Goal: Task Accomplishment & Management: Manage account settings

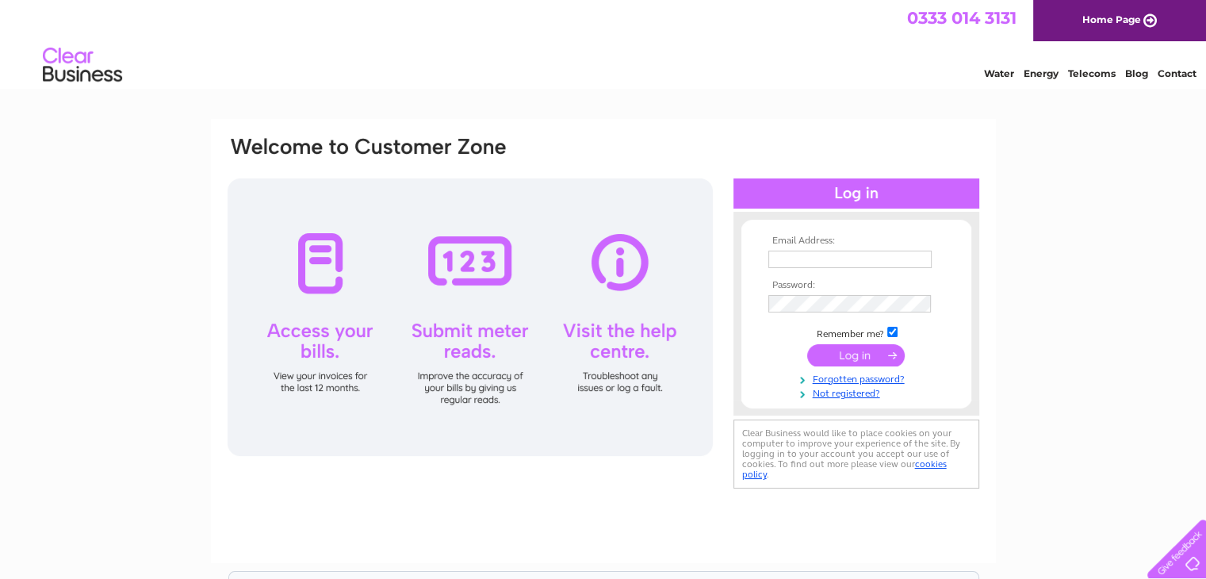
type input "grangefarms@farmline.com"
click at [845, 359] on input "submit" at bounding box center [856, 355] width 98 height 22
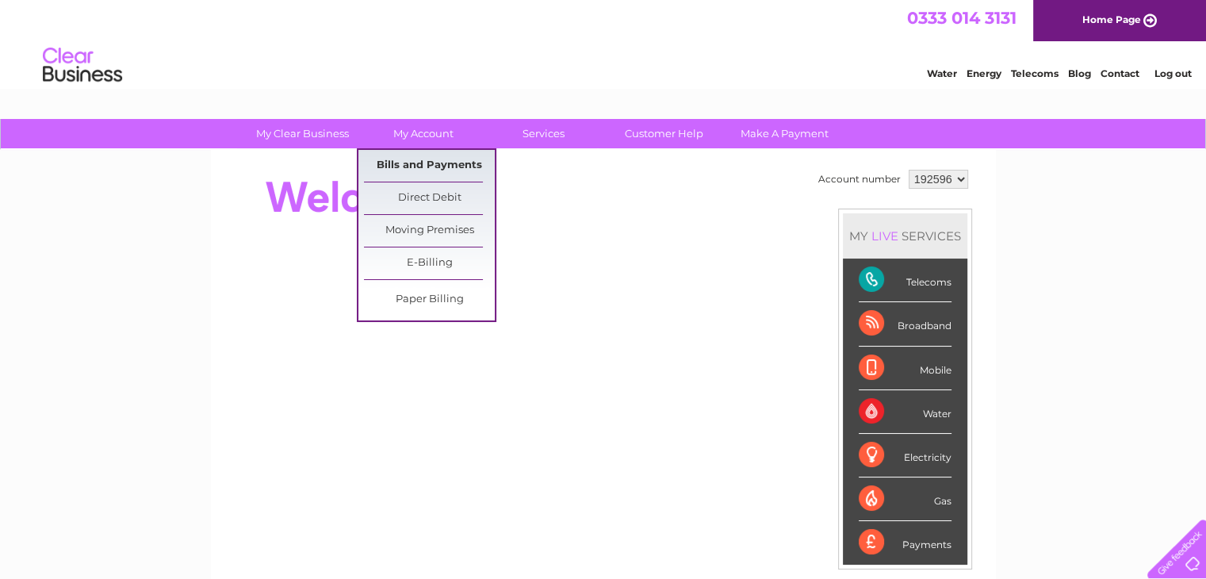
click at [435, 150] on link "Bills and Payments" at bounding box center [429, 166] width 131 height 32
click at [438, 169] on link "Bills and Payments" at bounding box center [429, 166] width 131 height 32
click at [422, 162] on link "Bills and Payments" at bounding box center [429, 166] width 131 height 32
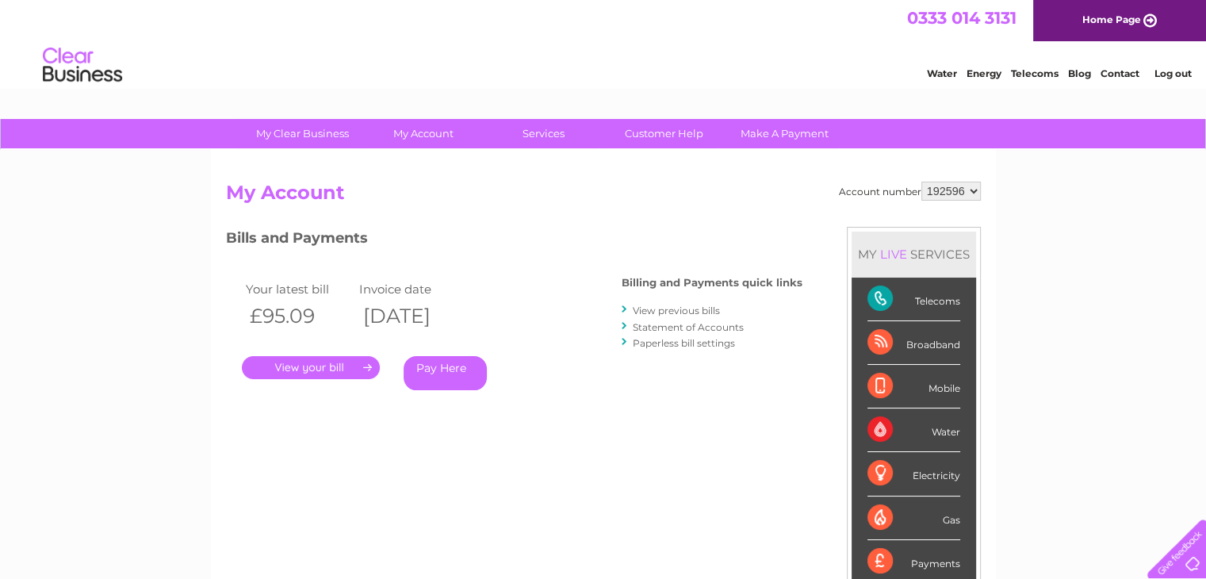
click at [324, 372] on link "." at bounding box center [311, 367] width 138 height 23
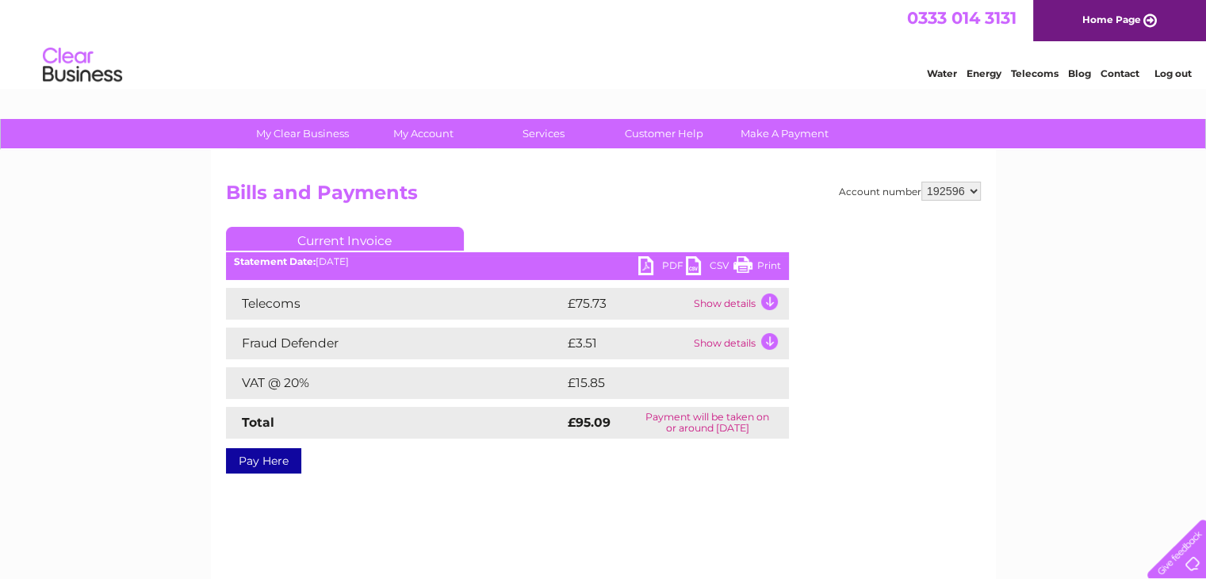
click at [657, 270] on link "PDF" at bounding box center [662, 267] width 48 height 23
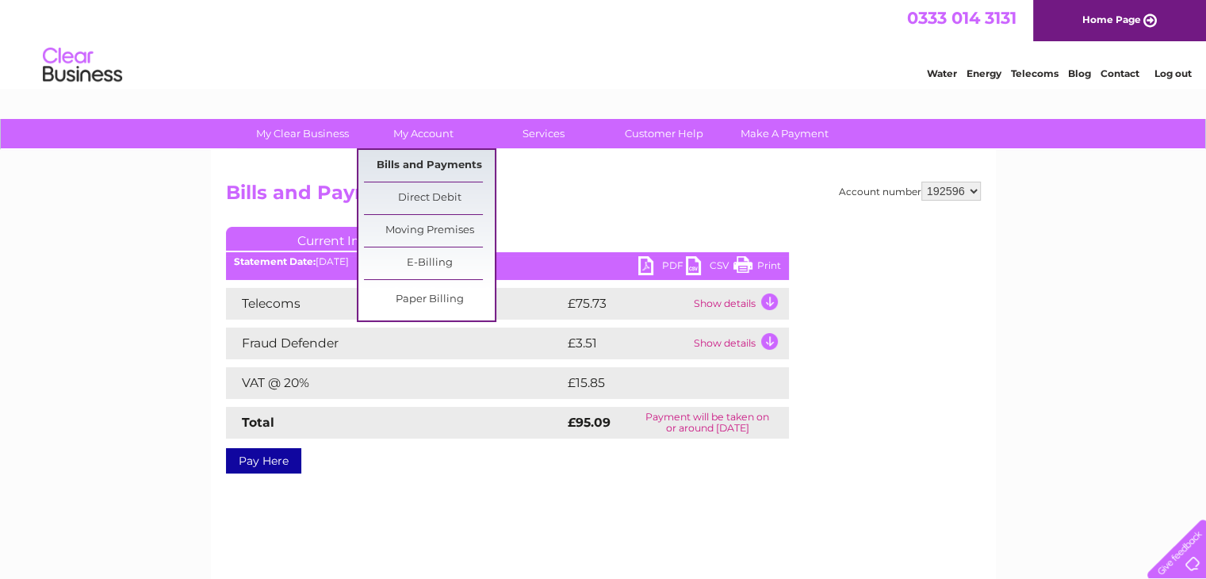
click at [419, 164] on link "Bills and Payments" at bounding box center [429, 166] width 131 height 32
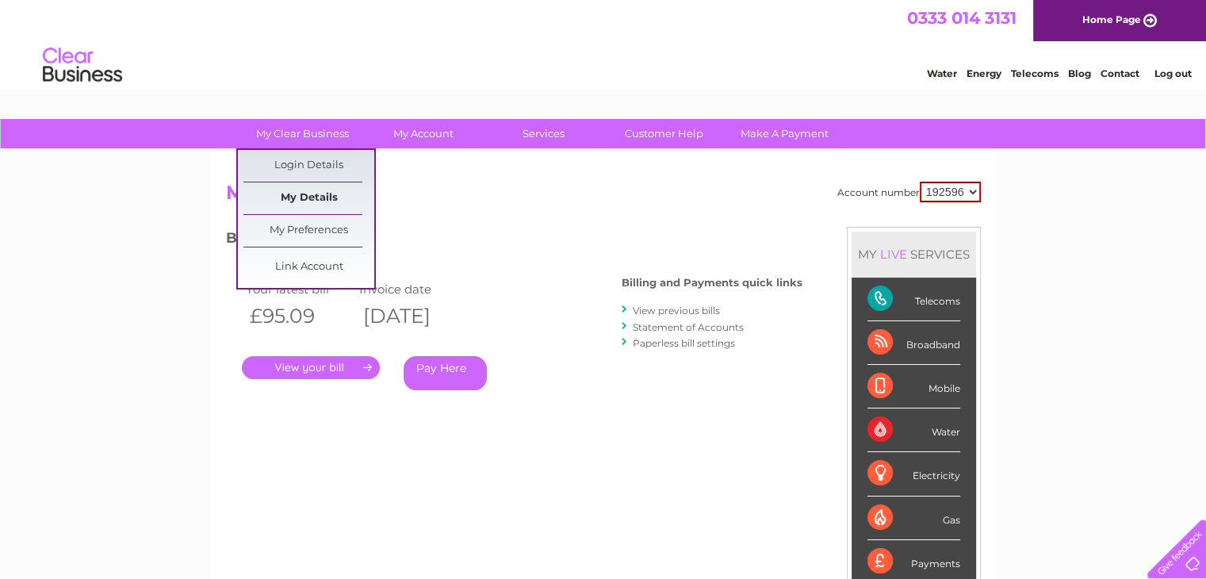
click at [306, 193] on link "My Details" at bounding box center [308, 198] width 131 height 32
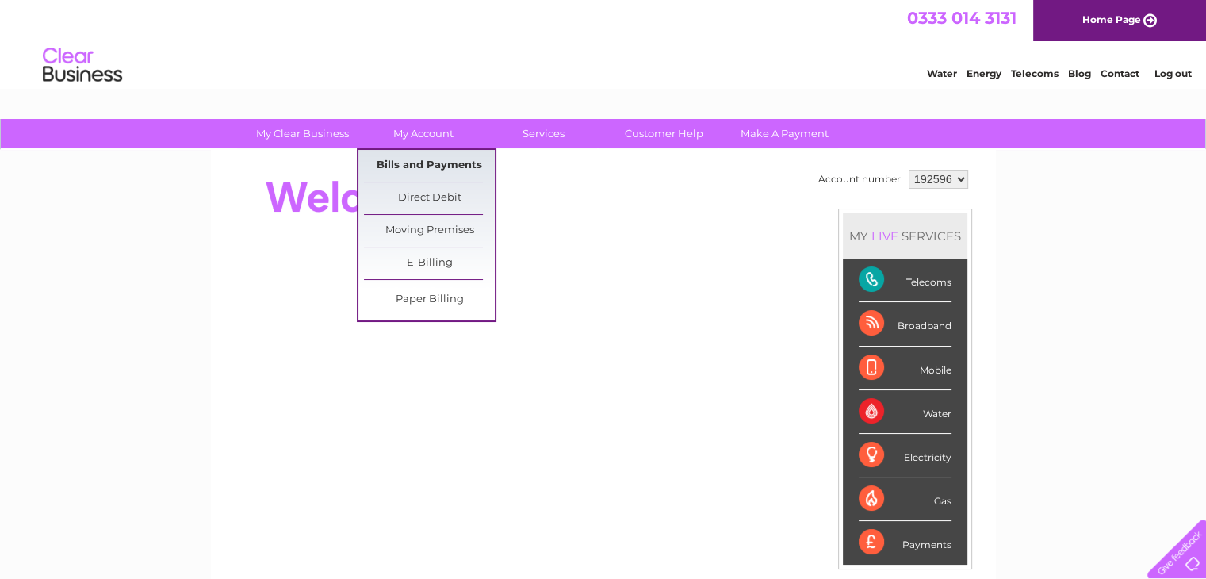
click at [419, 170] on link "Bills and Payments" at bounding box center [429, 166] width 131 height 32
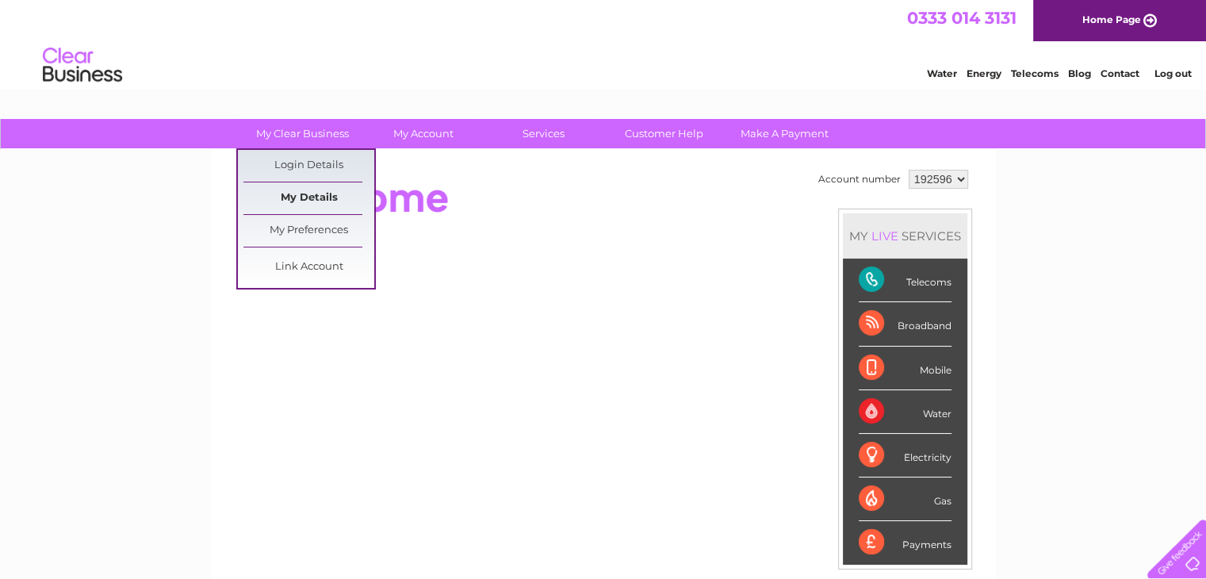
click at [308, 198] on link "My Details" at bounding box center [308, 198] width 131 height 32
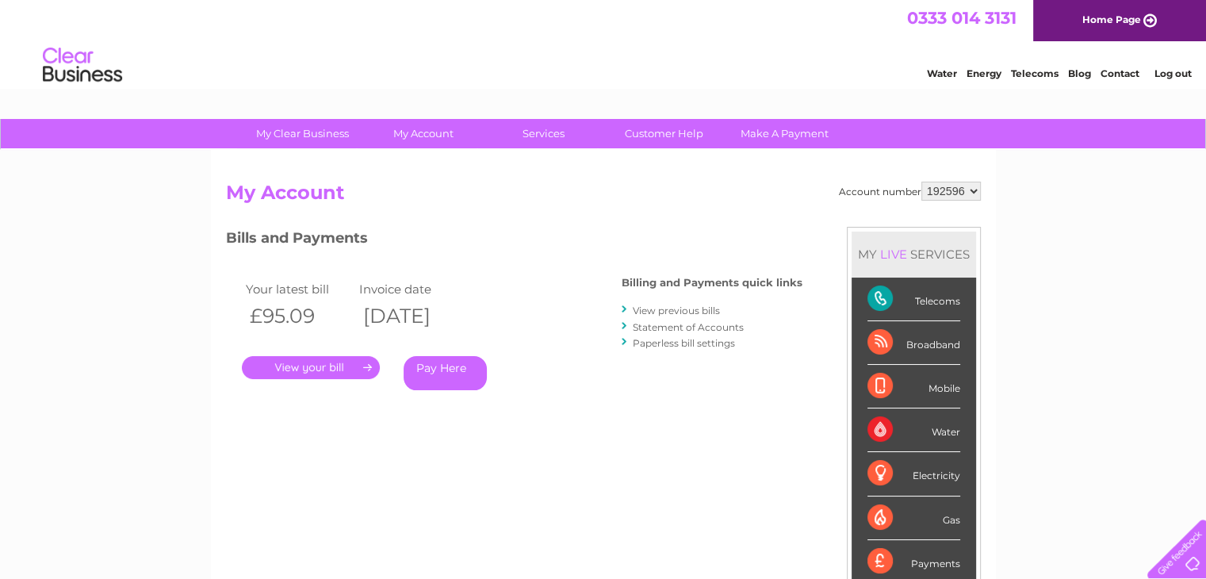
click at [296, 365] on link "." at bounding box center [311, 367] width 138 height 23
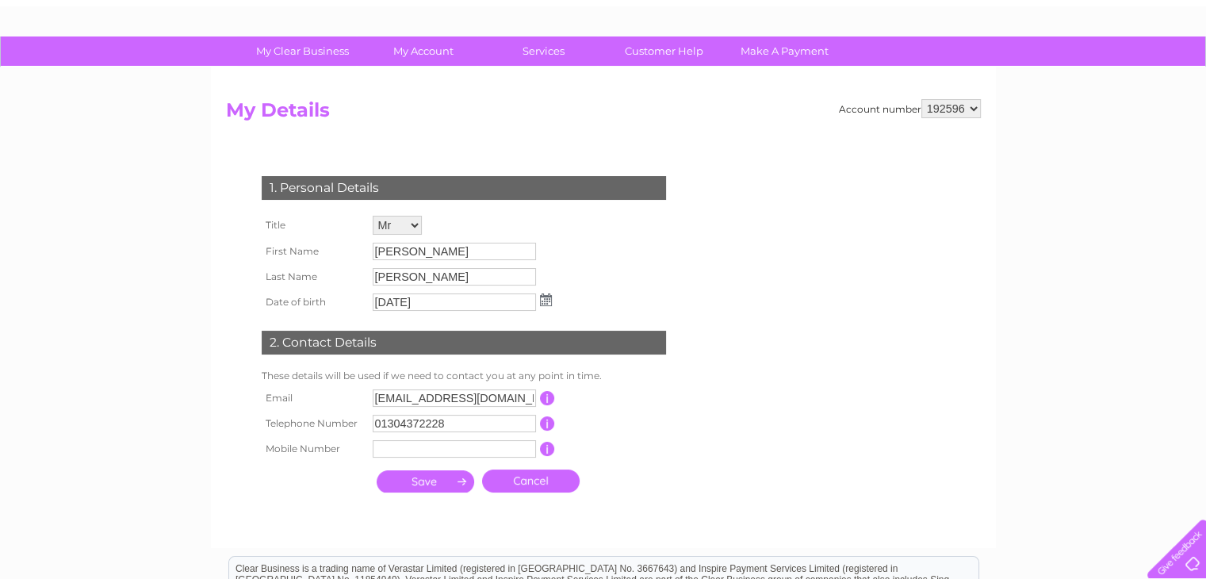
scroll to position [50, 0]
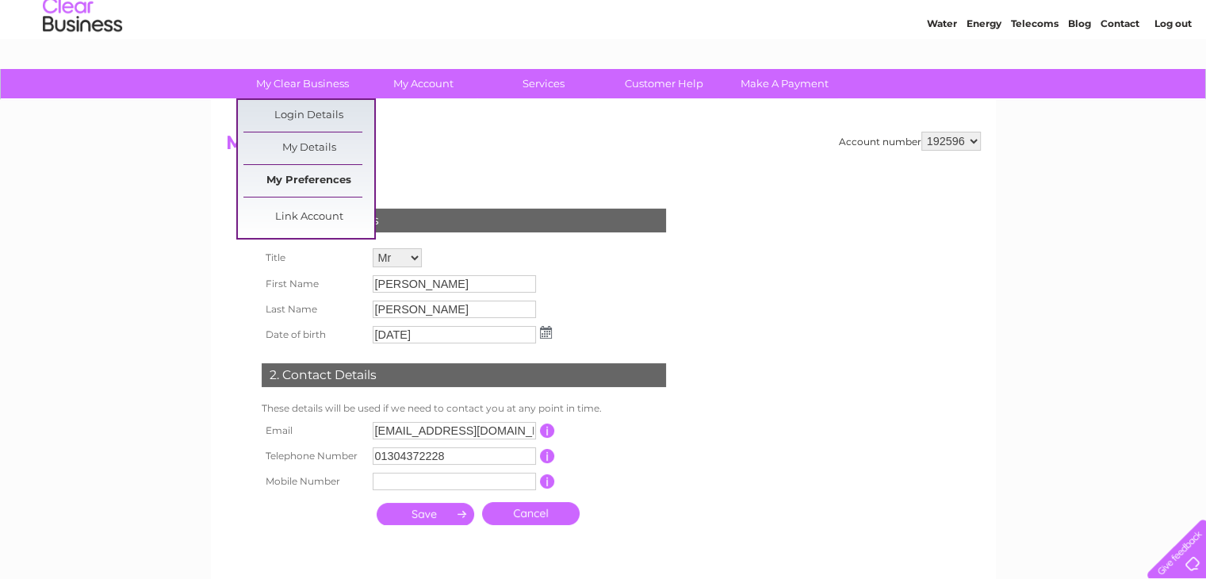
click at [298, 174] on link "My Preferences" at bounding box center [308, 181] width 131 height 32
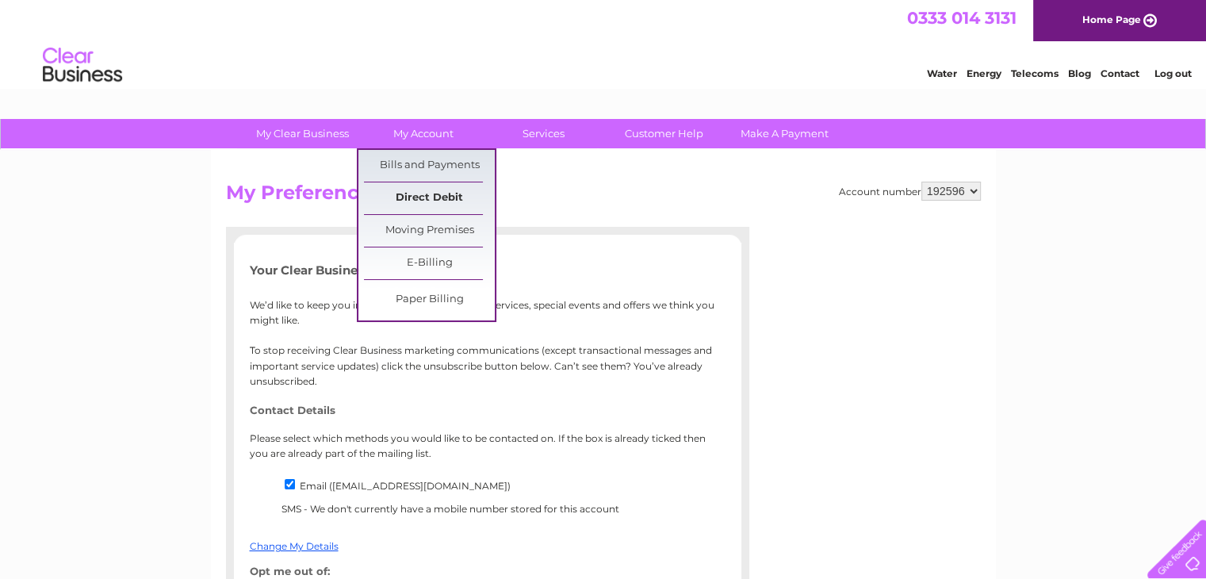
click at [413, 191] on link "Direct Debit" at bounding box center [429, 198] width 131 height 32
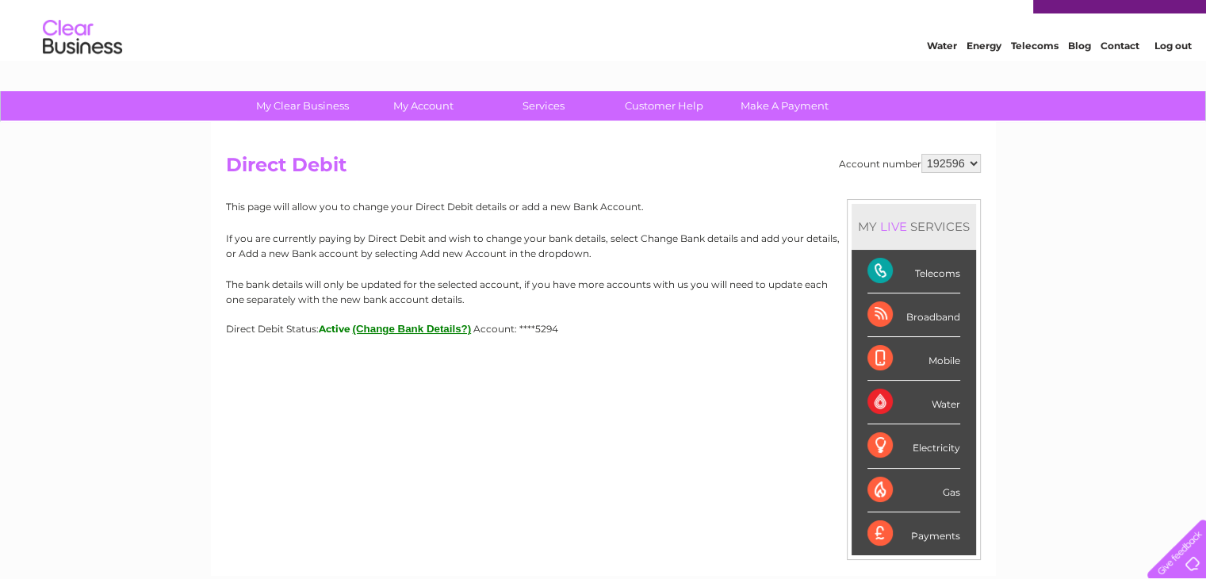
scroll to position [27, 0]
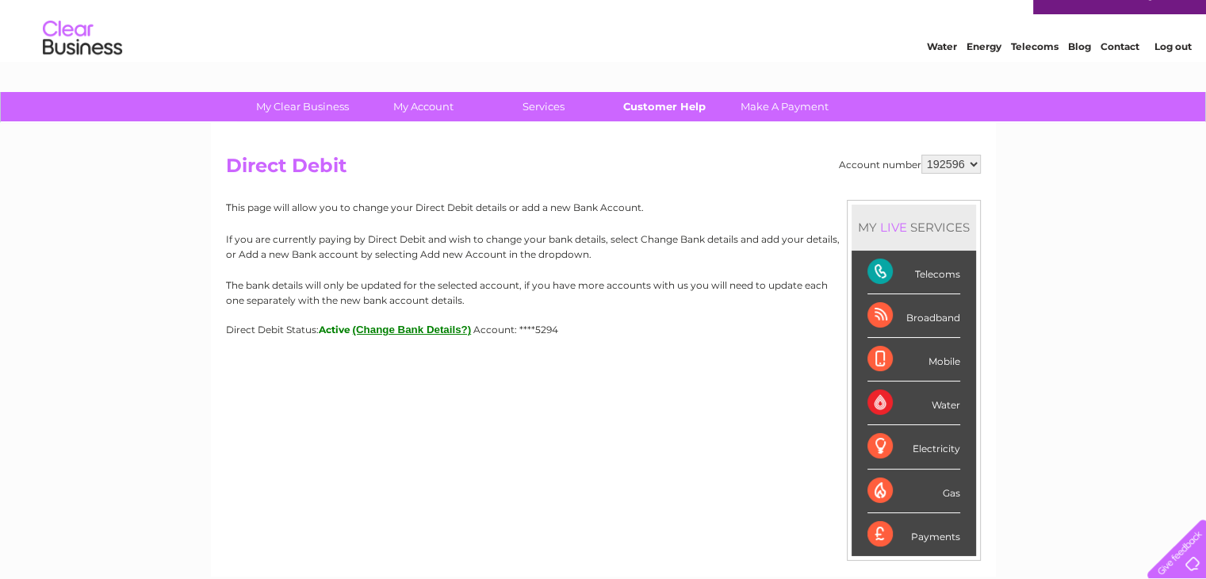
click at [633, 99] on link "Customer Help" at bounding box center [664, 106] width 131 height 29
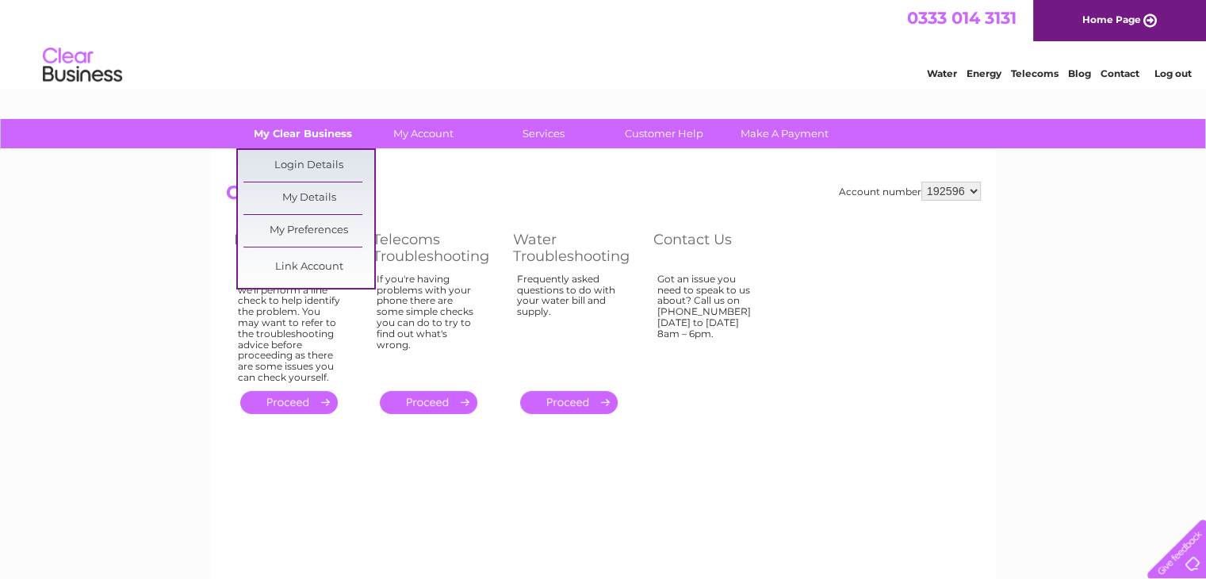
scroll to position [298, 0]
